Goal: Check status: Check status

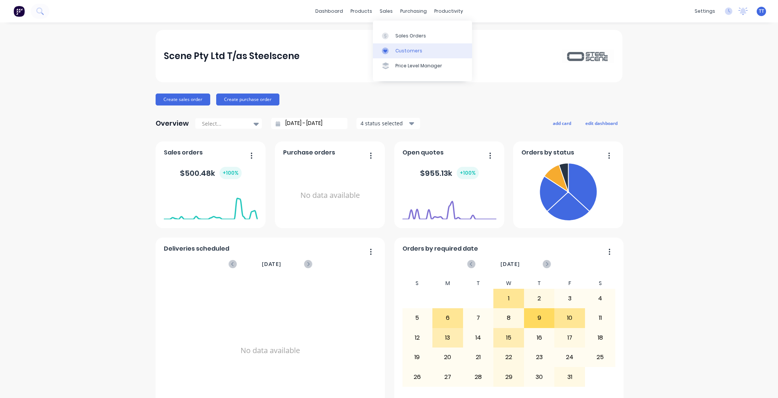
click at [405, 47] on link "Customers" at bounding box center [422, 50] width 99 height 15
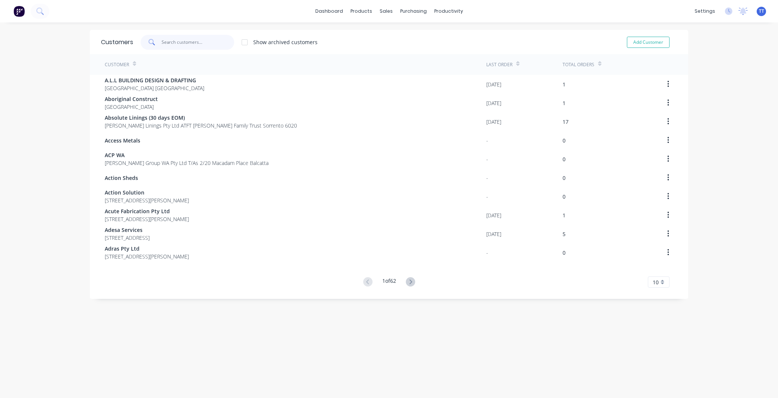
click at [175, 41] on input "text" at bounding box center [198, 42] width 73 height 15
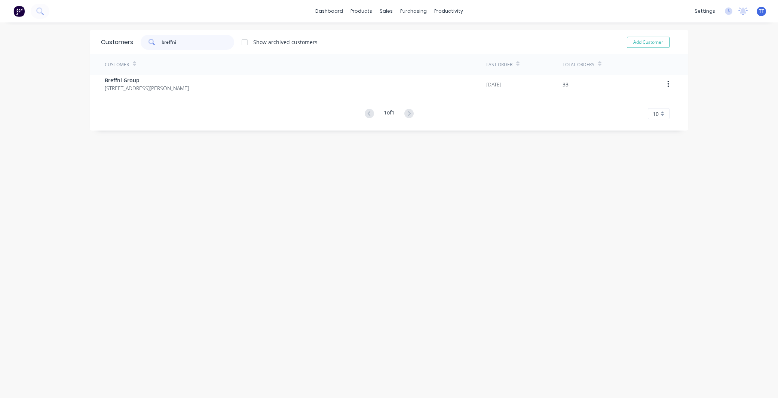
type input "breffni"
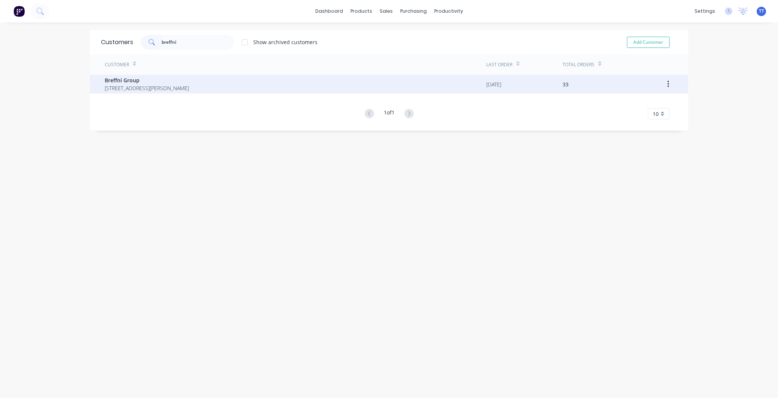
click at [152, 82] on span "Breffni Group" at bounding box center [147, 80] width 84 height 8
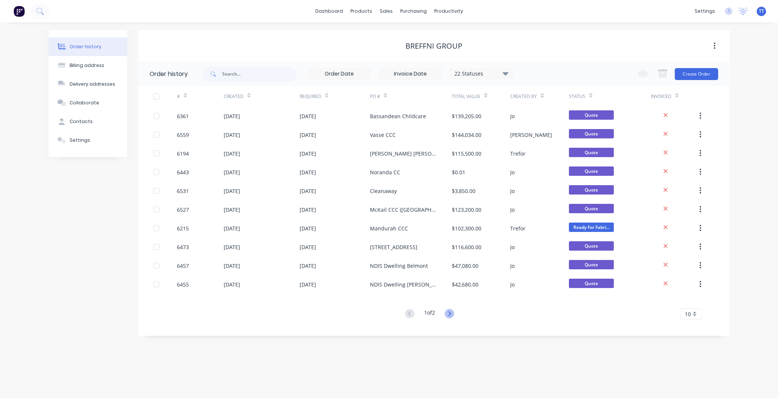
click at [450, 313] on icon at bounding box center [449, 313] width 3 height 4
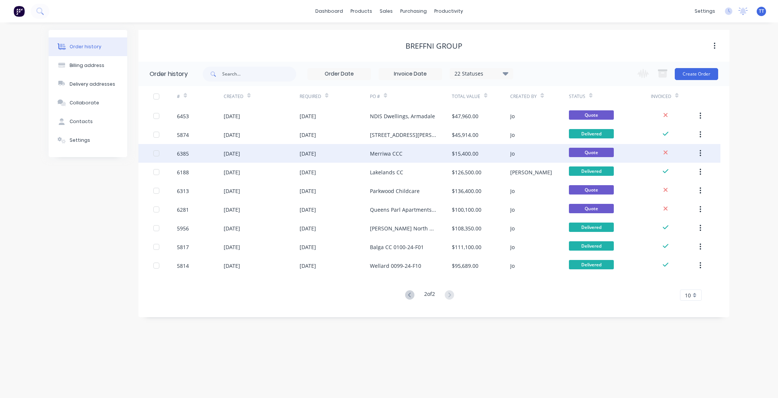
click at [698, 152] on button "button" at bounding box center [700, 153] width 18 height 13
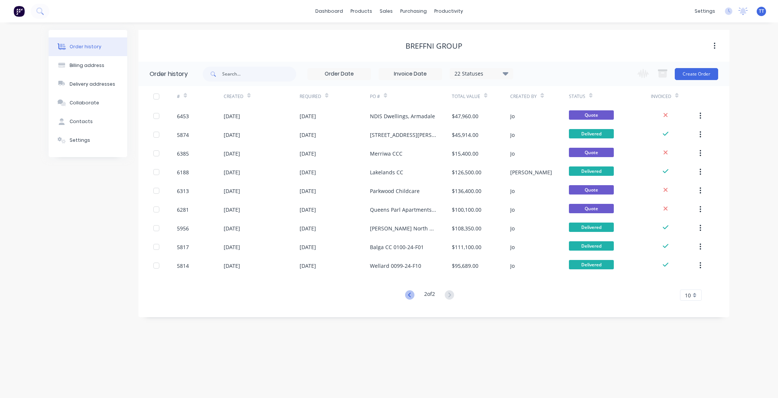
click at [405, 293] on icon at bounding box center [409, 294] width 9 height 9
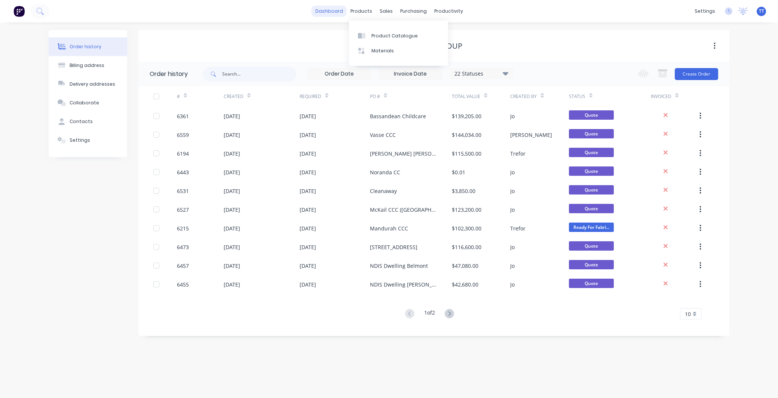
click at [341, 10] on link "dashboard" at bounding box center [328, 11] width 35 height 11
